Goal: Task Accomplishment & Management: Complete application form

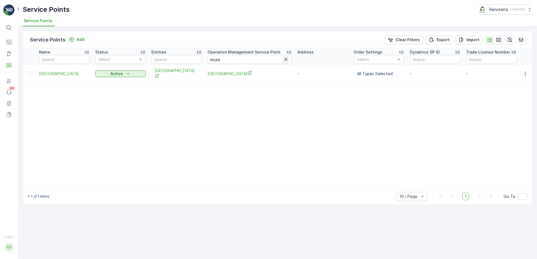
click at [286, 60] on icon "button" at bounding box center [286, 60] width 6 height 6
type input "the"
click at [233, 59] on input "the" at bounding box center [249, 59] width 84 height 9
click at [10, 29] on icon at bounding box center [8, 27] width 5 height 5
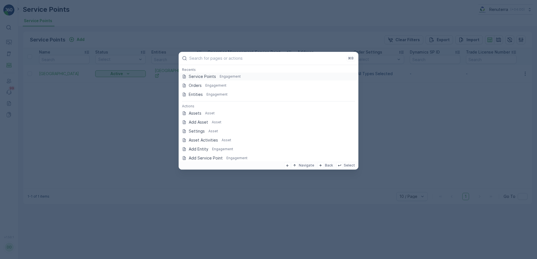
click at [196, 77] on p "Service Points" at bounding box center [202, 77] width 27 height 6
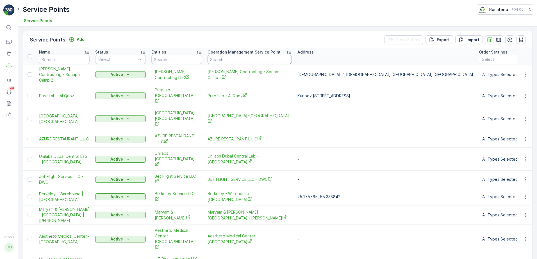
click at [229, 59] on input "text" at bounding box center [249, 59] width 84 height 9
type input "the"
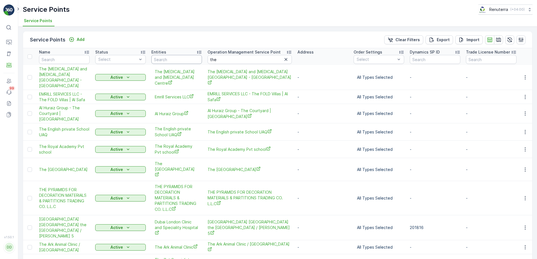
click at [164, 57] on input "text" at bounding box center [176, 59] width 51 height 9
click at [288, 60] on icon "button" at bounding box center [286, 60] width 6 height 6
click at [189, 60] on input "text" at bounding box center [176, 59] width 51 height 9
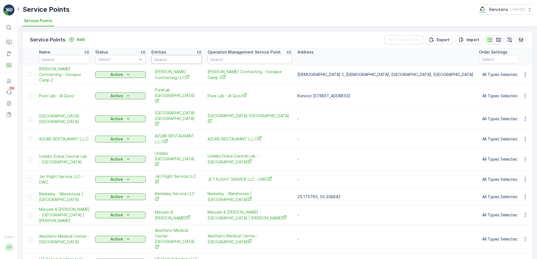
click at [188, 59] on input "text" at bounding box center [176, 59] width 51 height 9
type input "the englis"
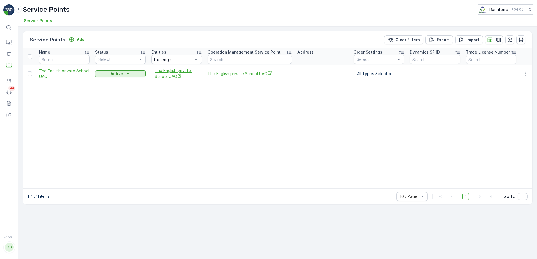
click at [171, 74] on span "The English private School UAQ" at bounding box center [177, 74] width 44 height 12
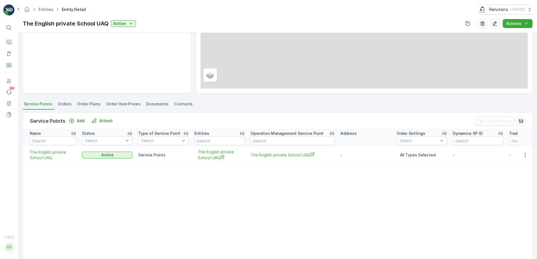
scroll to position [112, 0]
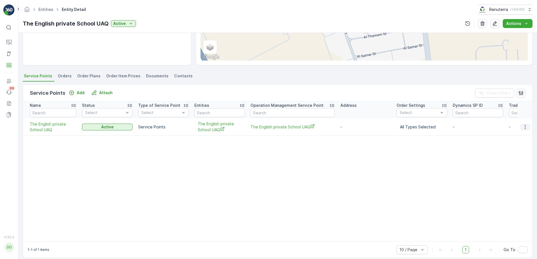
click at [524, 128] on icon "button" at bounding box center [525, 127] width 6 height 6
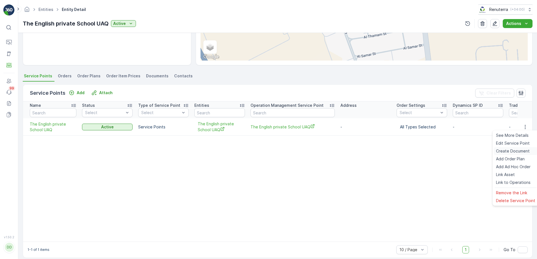
click at [517, 152] on span "Create Document" at bounding box center [513, 151] width 34 height 6
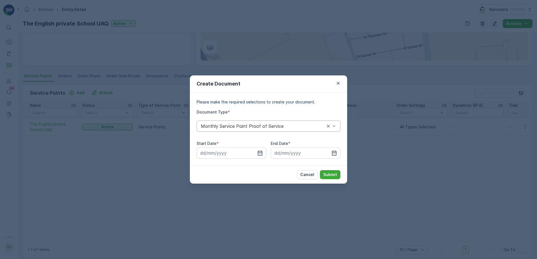
click at [315, 130] on div "Monthly Service Point Proof of Service" at bounding box center [268, 126] width 144 height 11
click at [294, 140] on div "Monthly Service Point Proof of Service" at bounding box center [268, 140] width 137 height 5
click at [263, 153] on input at bounding box center [231, 153] width 70 height 11
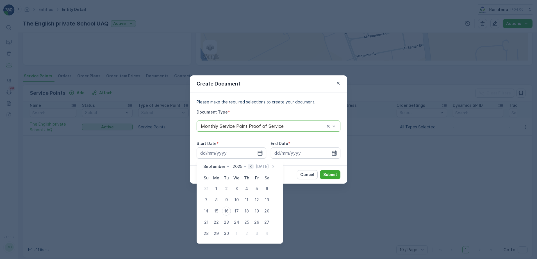
click at [249, 165] on icon "button" at bounding box center [251, 167] width 6 height 6
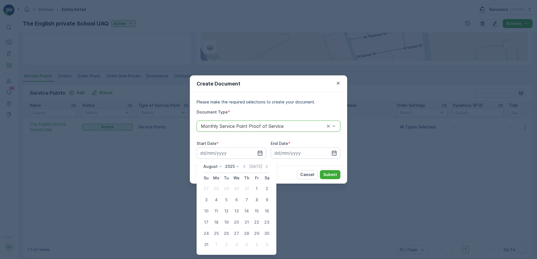
click at [249, 165] on div "Today" at bounding box center [255, 167] width 28 height 6
click at [245, 166] on icon "button" at bounding box center [244, 166] width 2 height 3
click at [245, 165] on icon "button" at bounding box center [244, 167] width 6 height 6
click at [207, 191] on div "1" at bounding box center [206, 188] width 9 height 9
type input "01.06.2025"
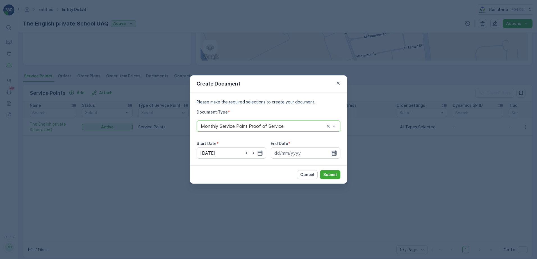
click at [334, 153] on icon "button" at bounding box center [334, 153] width 5 height 5
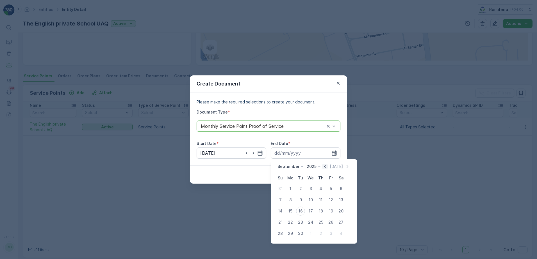
click at [325, 167] on icon "button" at bounding box center [325, 167] width 6 height 6
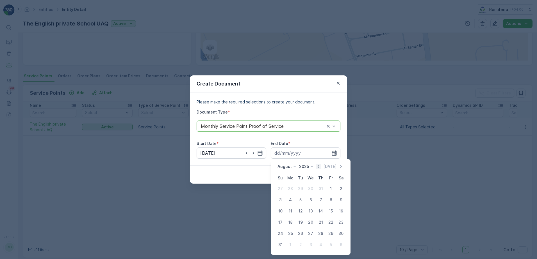
click at [325, 167] on p "Today" at bounding box center [329, 167] width 13 height 6
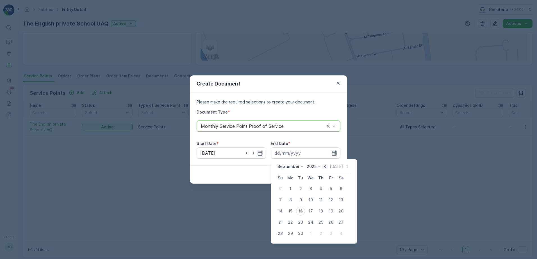
click at [325, 167] on icon "button" at bounding box center [325, 167] width 6 height 6
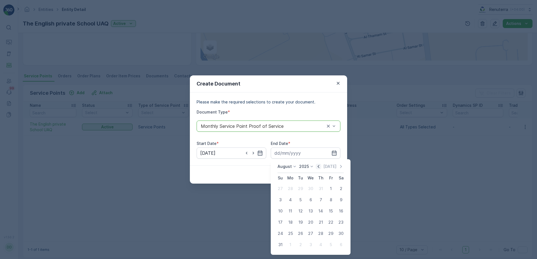
click at [325, 167] on p "Today" at bounding box center [329, 167] width 13 height 6
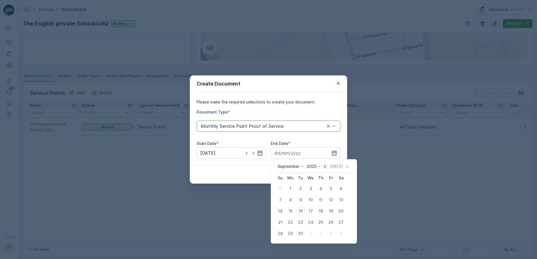
click at [325, 167] on icon "button" at bounding box center [325, 167] width 6 height 6
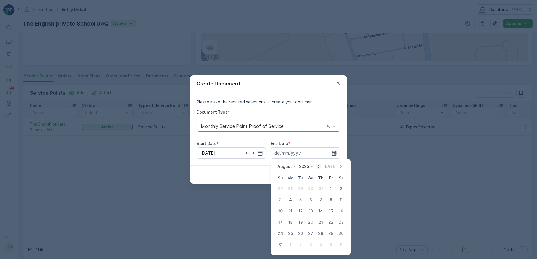
click at [325, 167] on p "Today" at bounding box center [329, 167] width 13 height 6
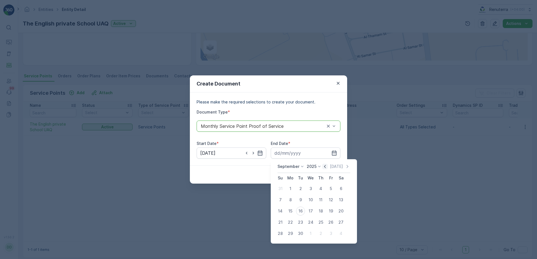
click at [324, 167] on icon "button" at bounding box center [325, 167] width 6 height 6
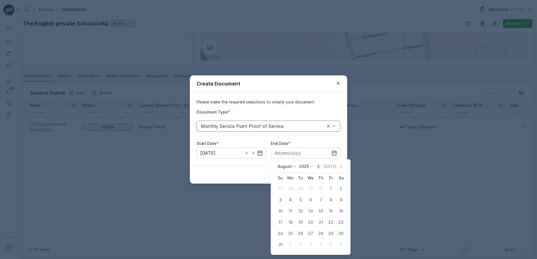
click at [324, 167] on div "Today" at bounding box center [329, 167] width 28 height 6
click at [321, 167] on icon "button" at bounding box center [318, 167] width 6 height 6
click at [321, 234] on div "31" at bounding box center [320, 233] width 9 height 9
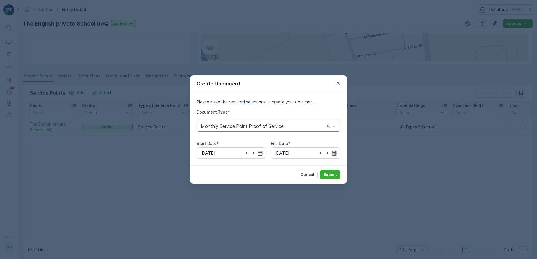
click at [333, 153] on icon "button" at bounding box center [334, 153] width 5 height 5
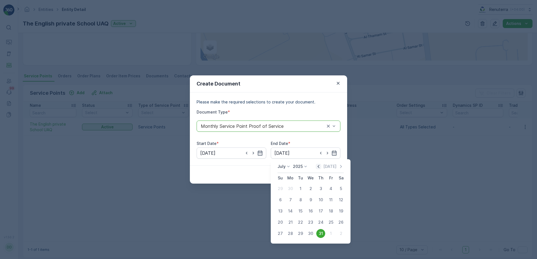
click at [321, 167] on icon "button" at bounding box center [318, 167] width 6 height 6
click at [292, 235] on div "30" at bounding box center [290, 233] width 9 height 9
type input "30.06.2025"
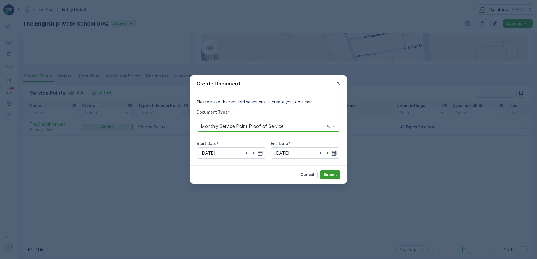
click at [332, 174] on p "Submit" at bounding box center [330, 175] width 14 height 6
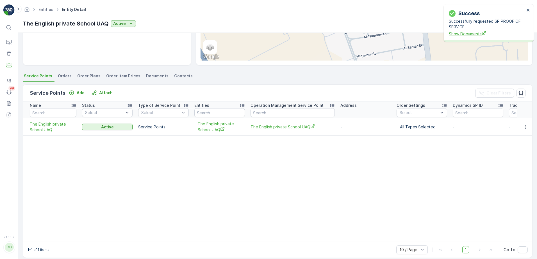
click at [459, 35] on span "Show Documents" at bounding box center [487, 34] width 76 height 6
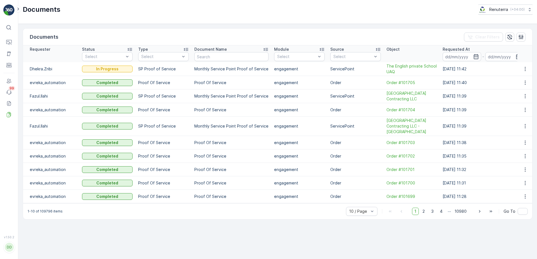
click at [10, 29] on icon at bounding box center [8, 27] width 5 height 5
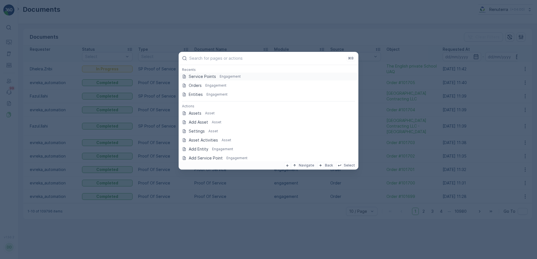
click at [210, 76] on p "Service Points" at bounding box center [202, 77] width 27 height 6
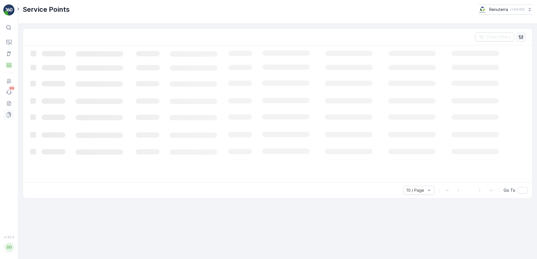
click at [10, 113] on icon at bounding box center [9, 115] width 6 height 6
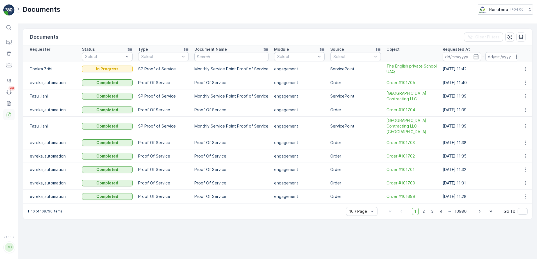
click at [11, 115] on icon at bounding box center [9, 114] width 3 height 4
click at [409, 67] on span "The English private School UAQ" at bounding box center [411, 68] width 51 height 11
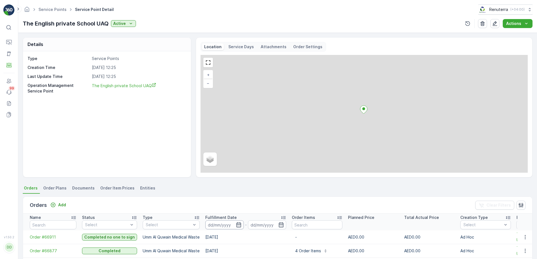
scroll to position [56, 0]
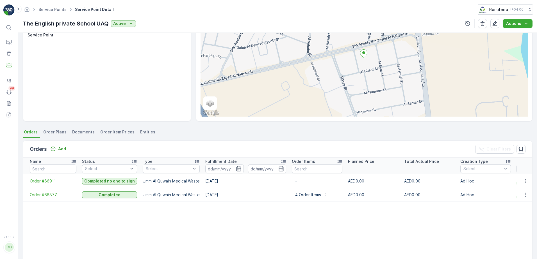
click at [40, 181] on span "Order #66911" at bounding box center [53, 182] width 47 height 6
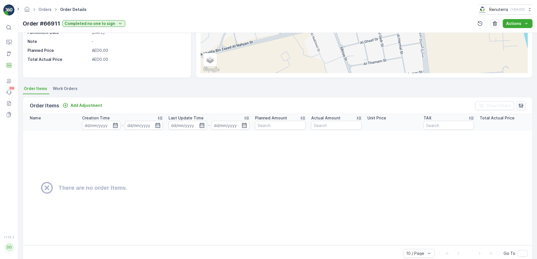
scroll to position [84, 0]
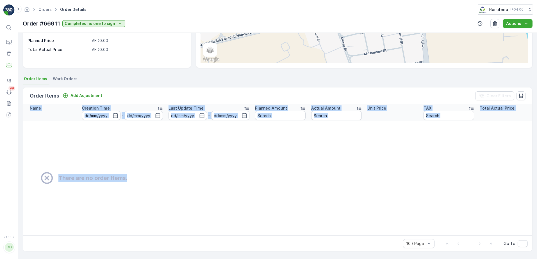
drag, startPoint x: 209, startPoint y: 232, endPoint x: 284, endPoint y: 234, distance: 75.0
click at [284, 234] on div "Name Creation Time - Last Update Time - Planned Amount Actual Amount Unit Price…" at bounding box center [277, 169] width 509 height 131
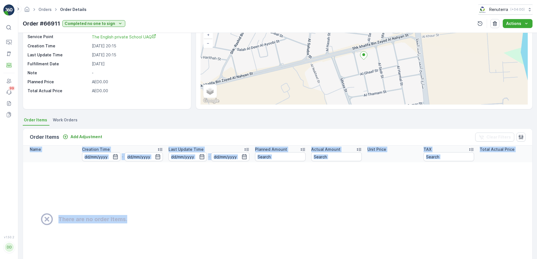
scroll to position [0, 0]
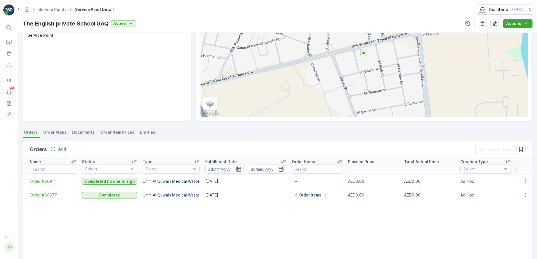
scroll to position [56, 0]
click at [35, 196] on span "Order #66877" at bounding box center [53, 195] width 47 height 6
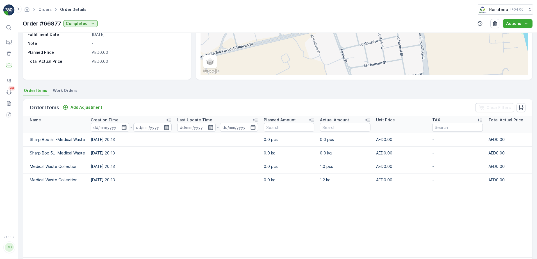
scroll to position [10, 0]
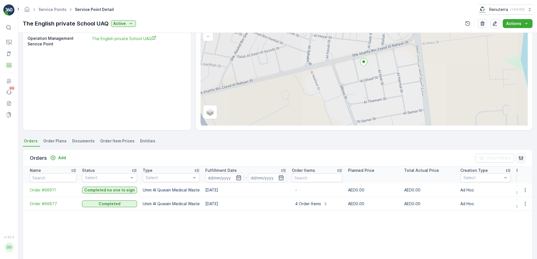
scroll to position [84, 0]
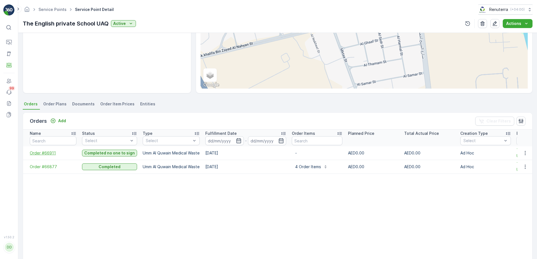
click at [37, 153] on span "Order #66911" at bounding box center [53, 153] width 47 height 6
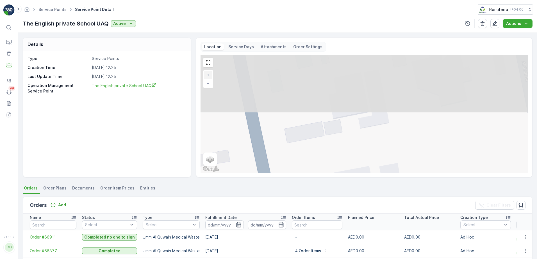
drag, startPoint x: 360, startPoint y: 116, endPoint x: 372, endPoint y: 172, distance: 57.3
click at [368, 194] on div "Details Type Service Points Creation Time 02.06.2025 12:25 Last Update Time 02.…" at bounding box center [277, 146] width 518 height 226
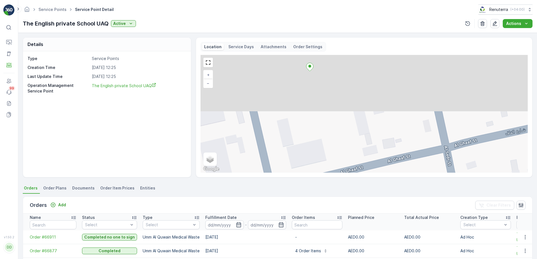
drag, startPoint x: 368, startPoint y: 134, endPoint x: 350, endPoint y: 141, distance: 19.2
click at [376, 225] on div "Details Type Service Points Creation Time 02.06.2025 12:25 Last Update Time 02.…" at bounding box center [277, 146] width 518 height 226
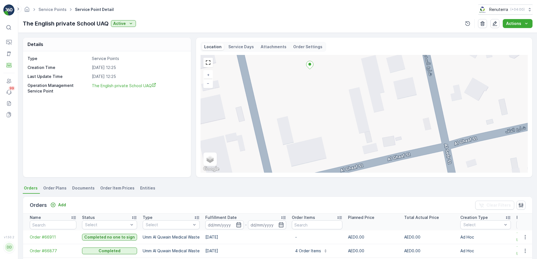
click at [307, 66] on icon at bounding box center [309, 65] width 7 height 8
